Goal: Find specific page/section: Find specific page/section

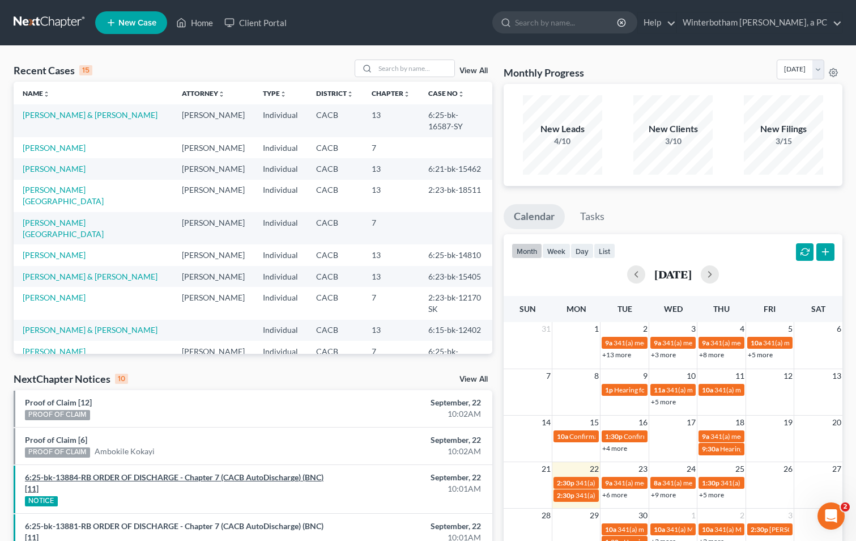
click at [167, 474] on link "6:25-bk-13884-RB ORDER OF DISCHARGE - Chapter 7 (CACB AutoDischarge) (BNC) [11]" at bounding box center [174, 482] width 299 height 21
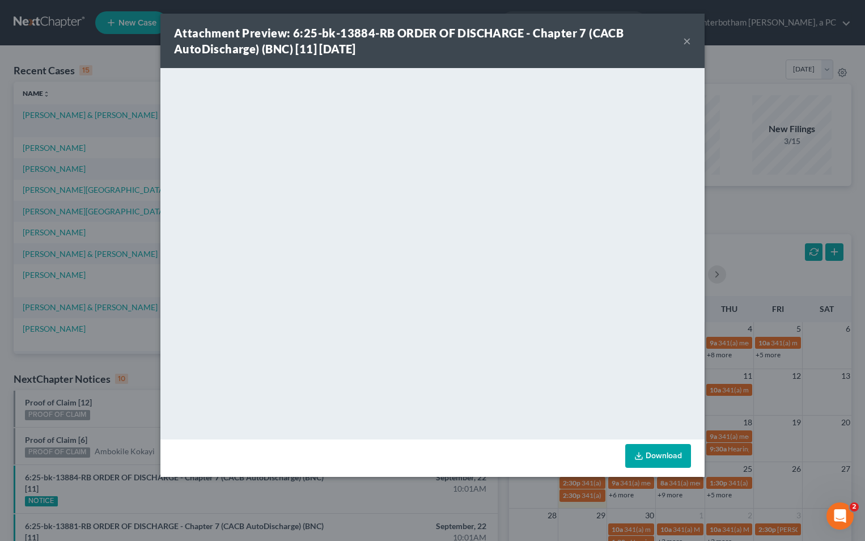
click at [686, 40] on button "×" at bounding box center [687, 41] width 8 height 14
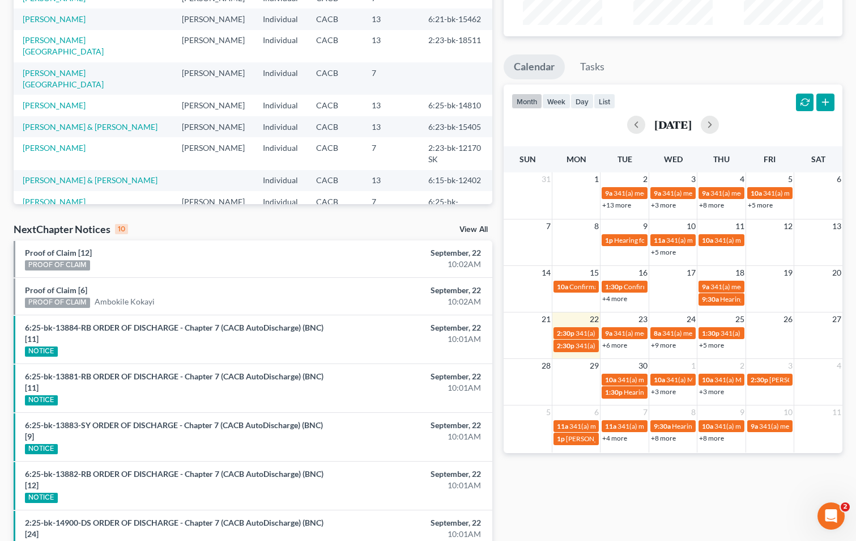
scroll to position [170, 0]
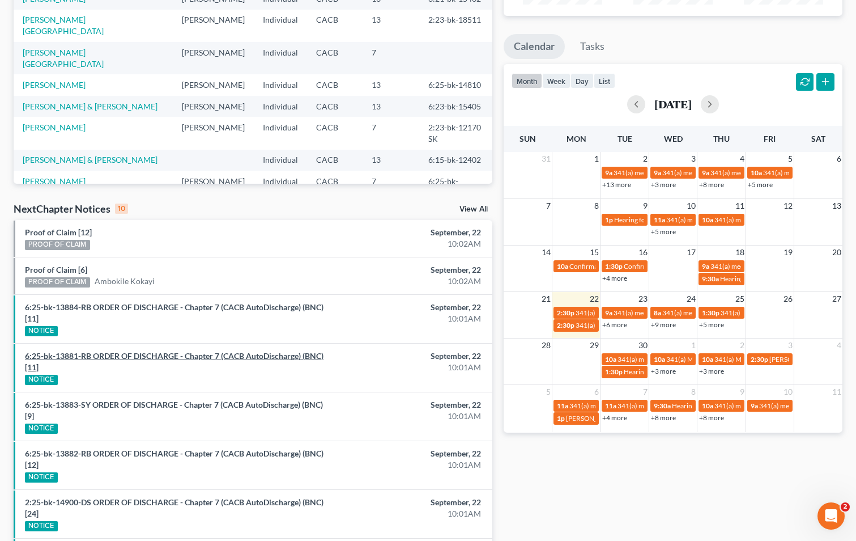
click at [193, 356] on link "6:25-bk-13881-RB ORDER OF DISCHARGE - Chapter 7 (CACB AutoDischarge) (BNC) [11]" at bounding box center [174, 361] width 299 height 21
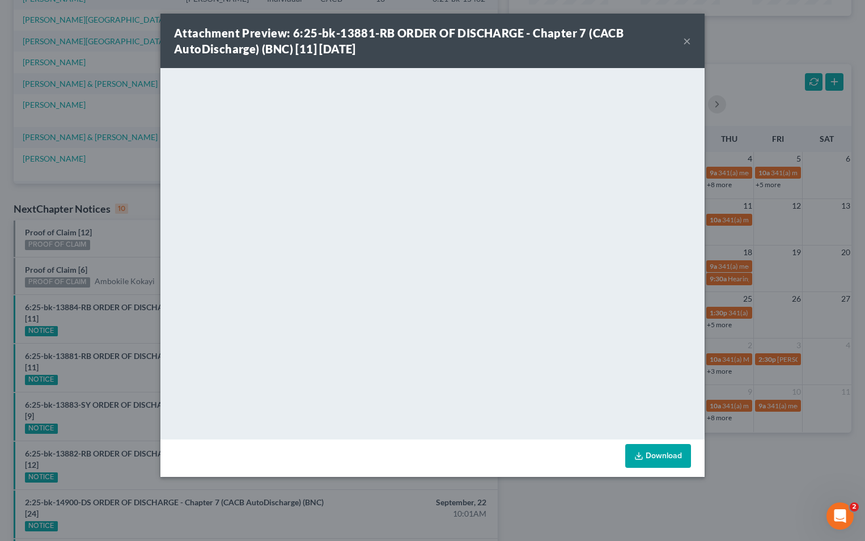
drag, startPoint x: 689, startPoint y: 43, endPoint x: 681, endPoint y: 39, distance: 9.2
click at [689, 43] on button "×" at bounding box center [687, 41] width 8 height 14
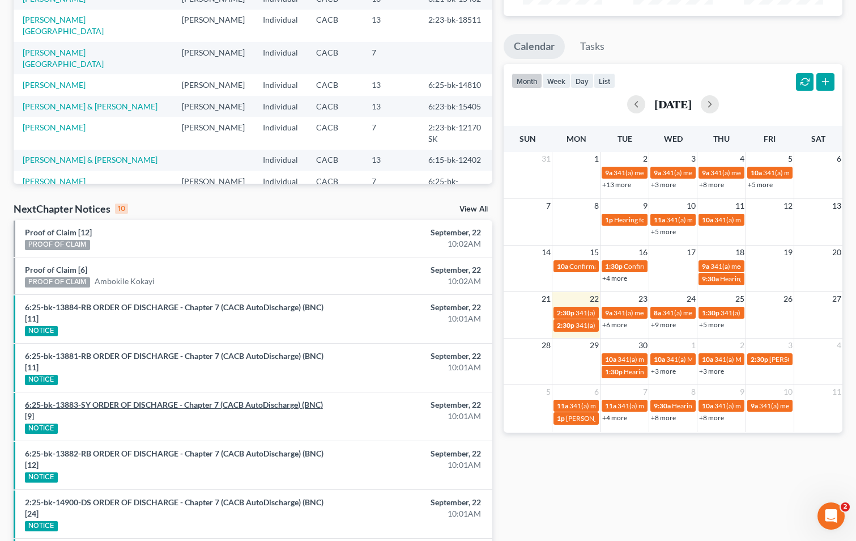
click at [125, 402] on link "6:25-bk-13883-SY ORDER OF DISCHARGE - Chapter 7 (CACB AutoDischarge) (BNC) [9]" at bounding box center [174, 410] width 298 height 21
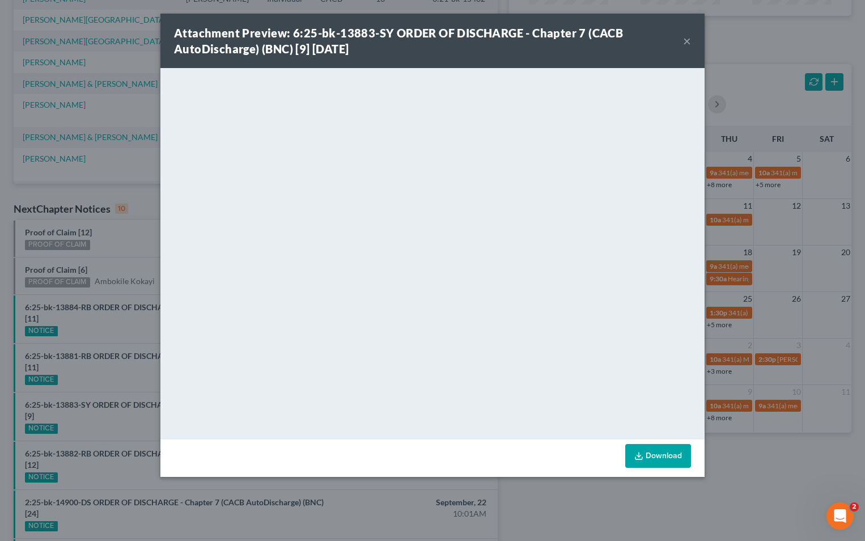
click at [683, 42] on button "×" at bounding box center [687, 41] width 8 height 14
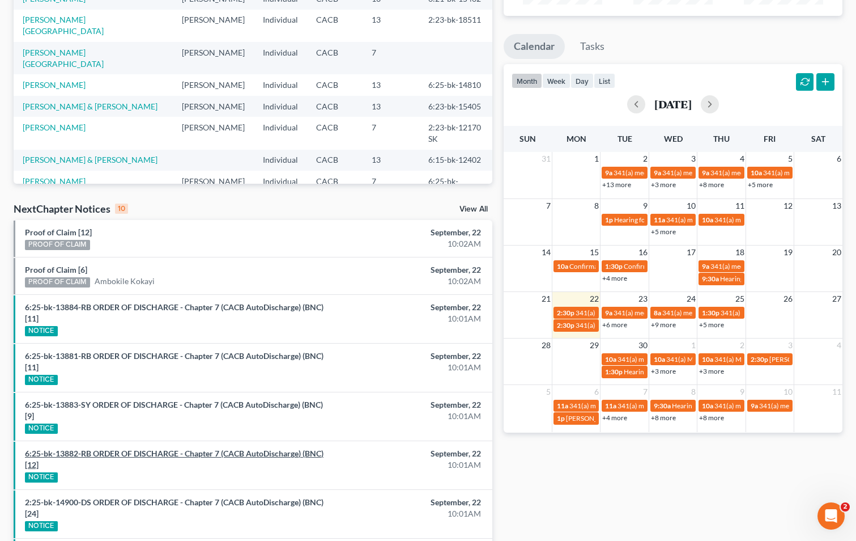
click at [95, 449] on link "6:25-bk-13882-RB ORDER OF DISCHARGE - Chapter 7 (CACB AutoDischarge) (BNC) [12]" at bounding box center [174, 458] width 299 height 21
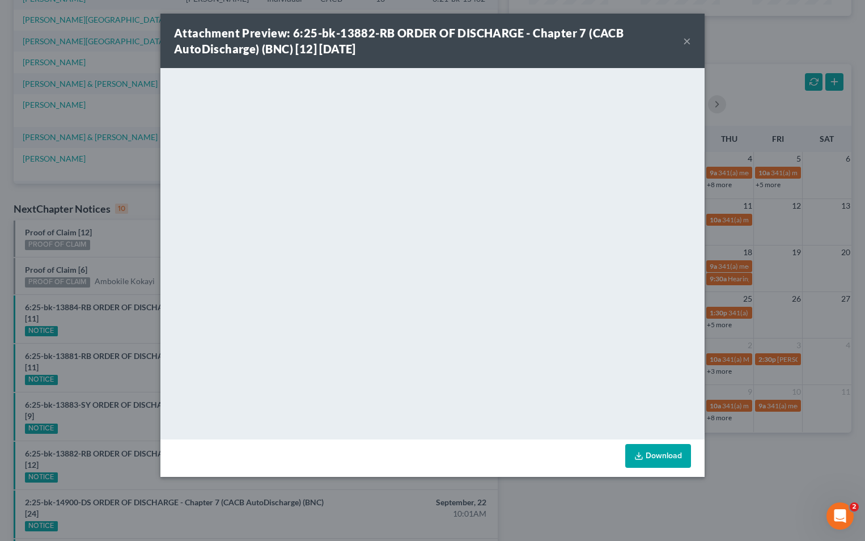
click at [685, 40] on button "×" at bounding box center [687, 41] width 8 height 14
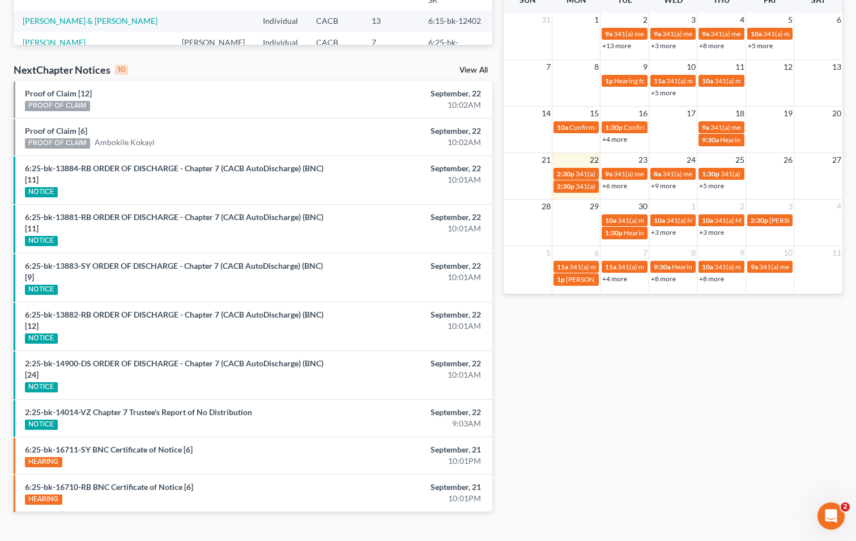
scroll to position [332, 0]
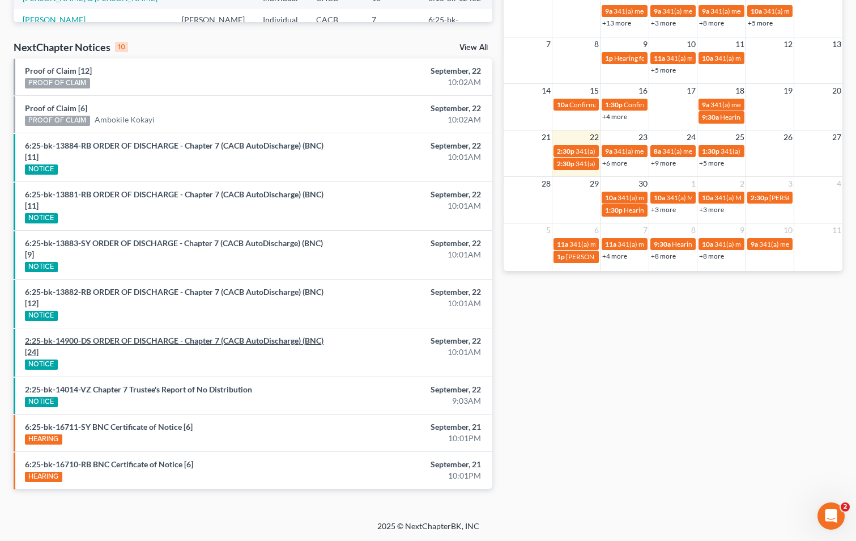
click at [151, 338] on link "2:25-bk-14900-DS ORDER OF DISCHARGE - Chapter 7 (CACB AutoDischarge) (BNC) [24]" at bounding box center [174, 345] width 299 height 21
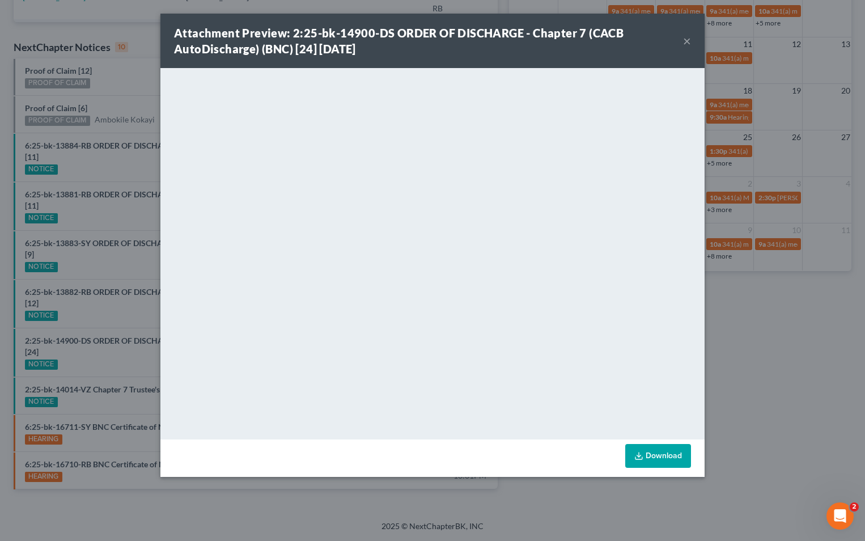
drag, startPoint x: 686, startPoint y: 39, endPoint x: 428, endPoint y: 22, distance: 257.8
click at [686, 36] on button "×" at bounding box center [687, 41] width 8 height 14
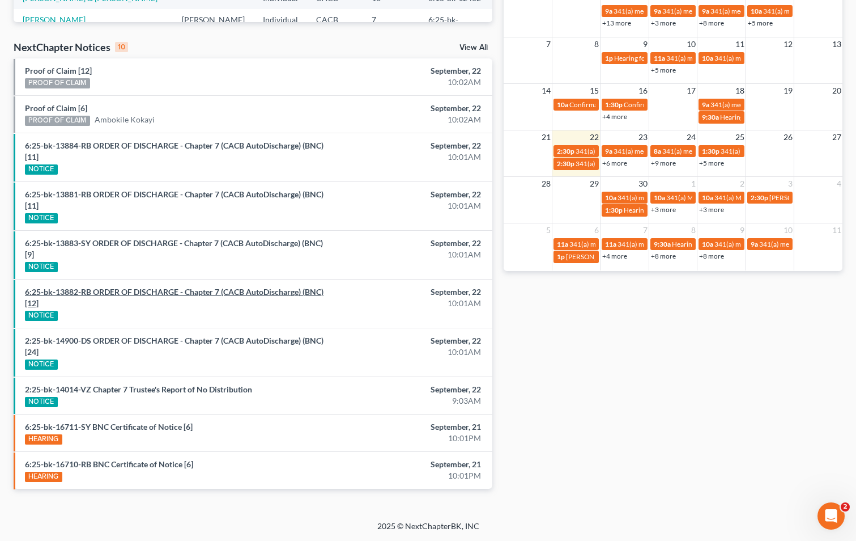
click at [135, 293] on link "6:25-bk-13882-RB ORDER OF DISCHARGE - Chapter 7 (CACB AutoDischarge) (BNC) [12]" at bounding box center [174, 297] width 299 height 21
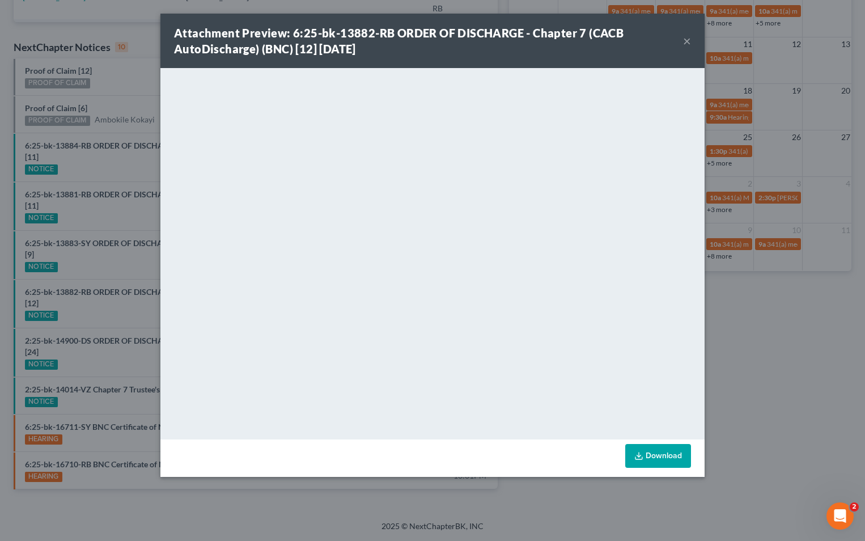
click at [687, 41] on button "×" at bounding box center [687, 41] width 8 height 14
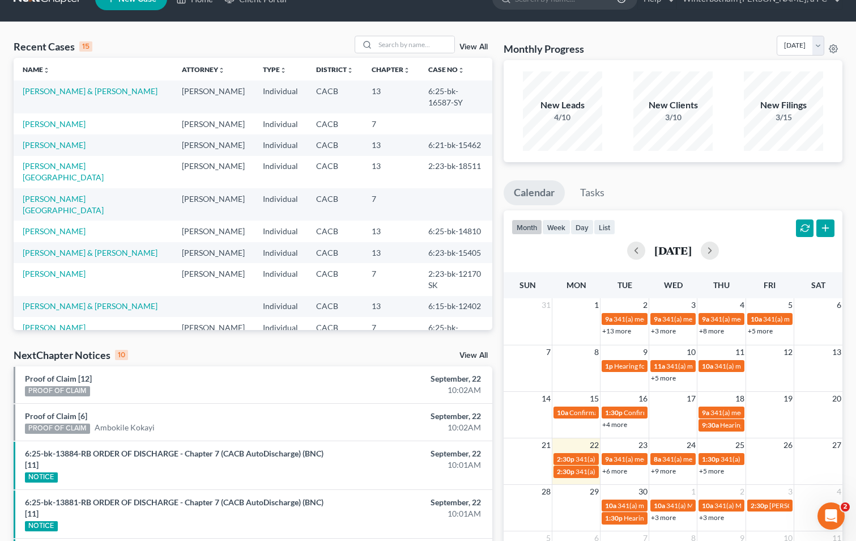
scroll to position [0, 0]
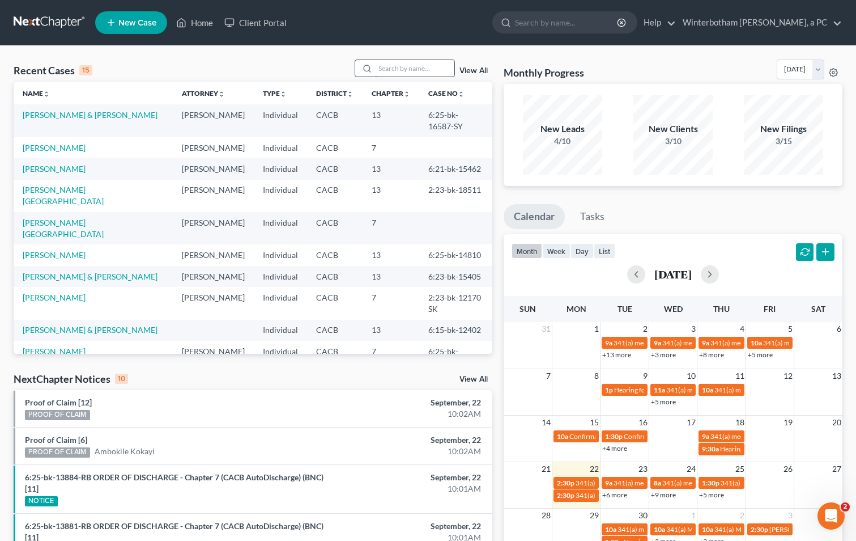
click at [393, 62] on input "search" at bounding box center [414, 68] width 79 height 16
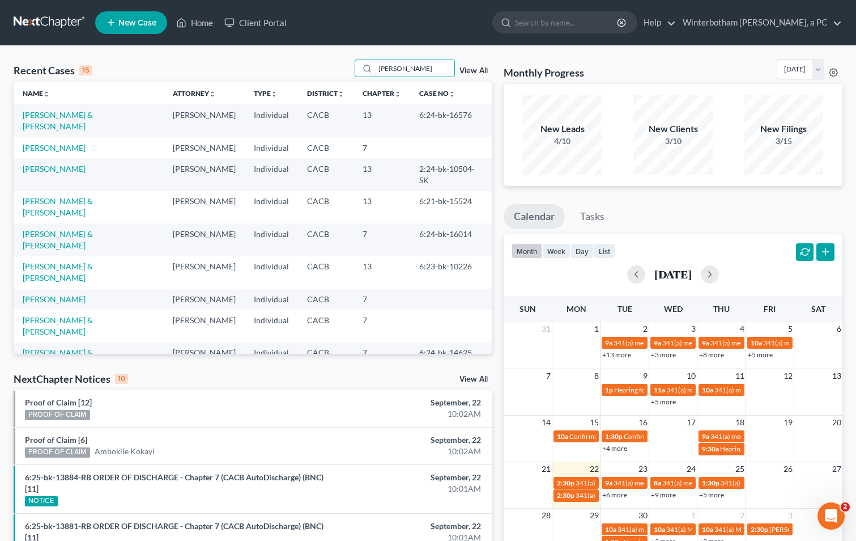
click at [299, 74] on div "Recent Cases 15 [PERSON_NAME] View All" at bounding box center [253, 71] width 479 height 22
type input "[PERSON_NAME]"
